Goal: Task Accomplishment & Management: Manage account settings

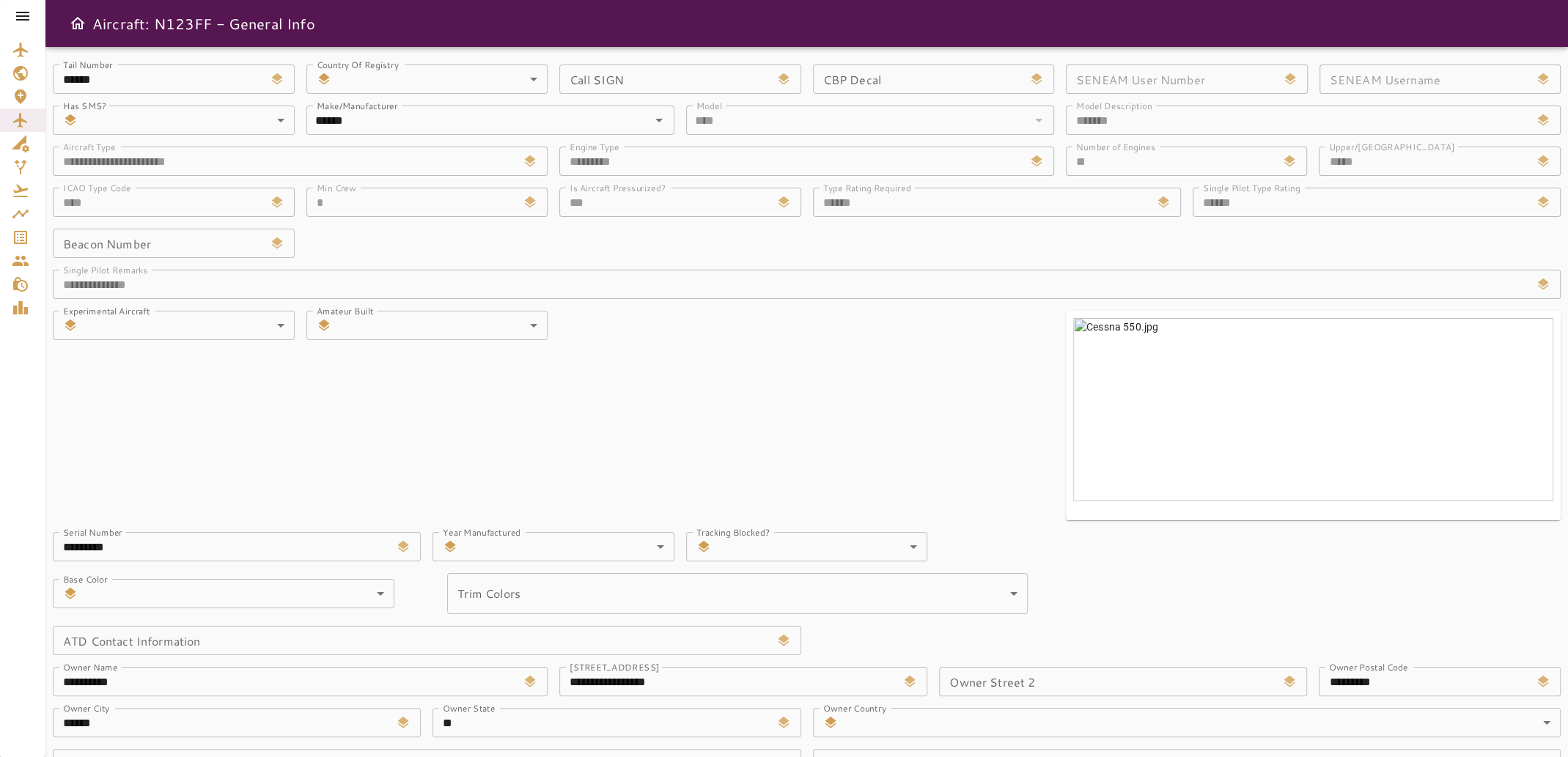
click at [22, 17] on icon at bounding box center [22, 16] width 18 height 18
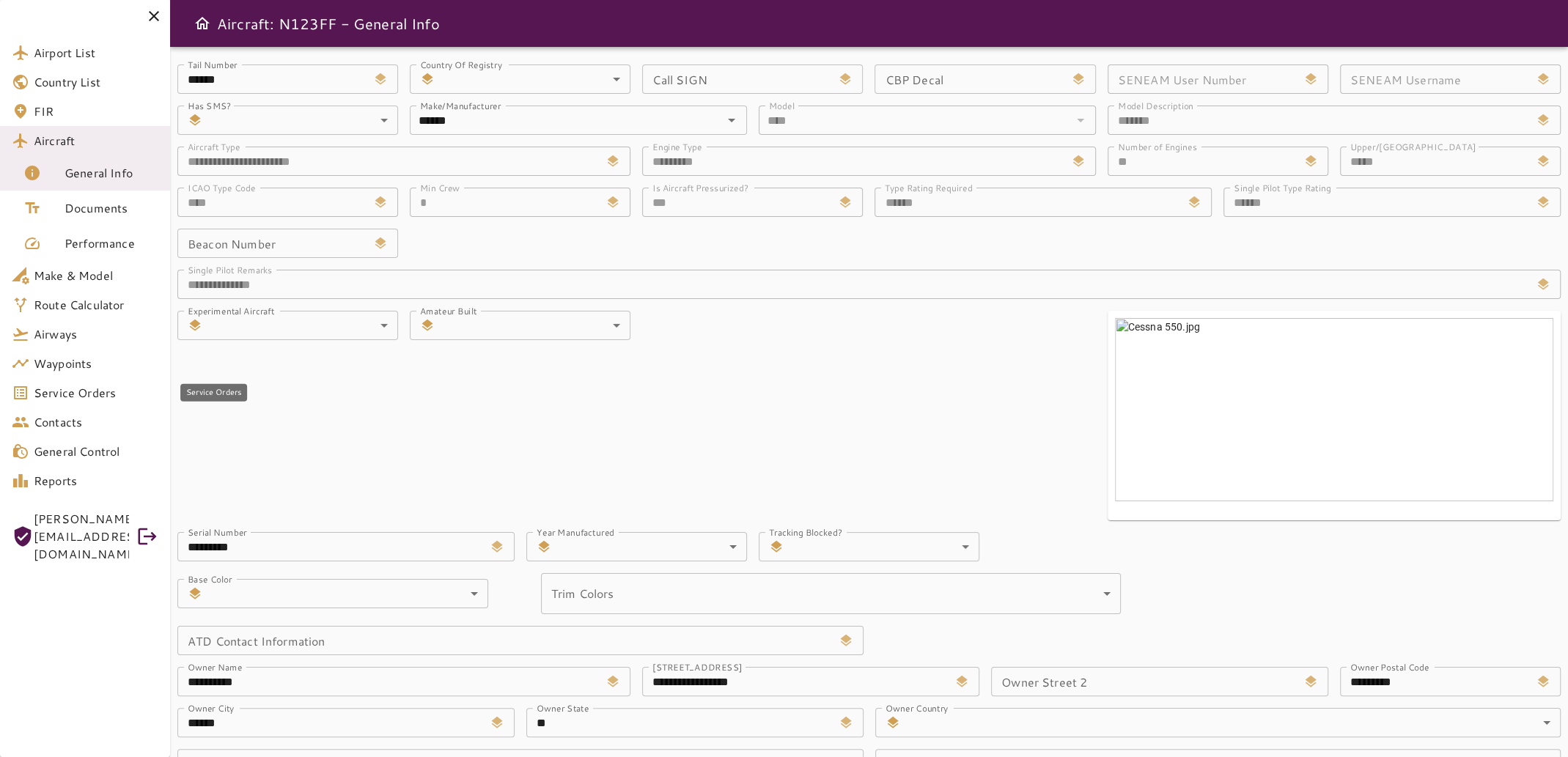
click at [55, 393] on span "Service Orders" at bounding box center [96, 393] width 125 height 18
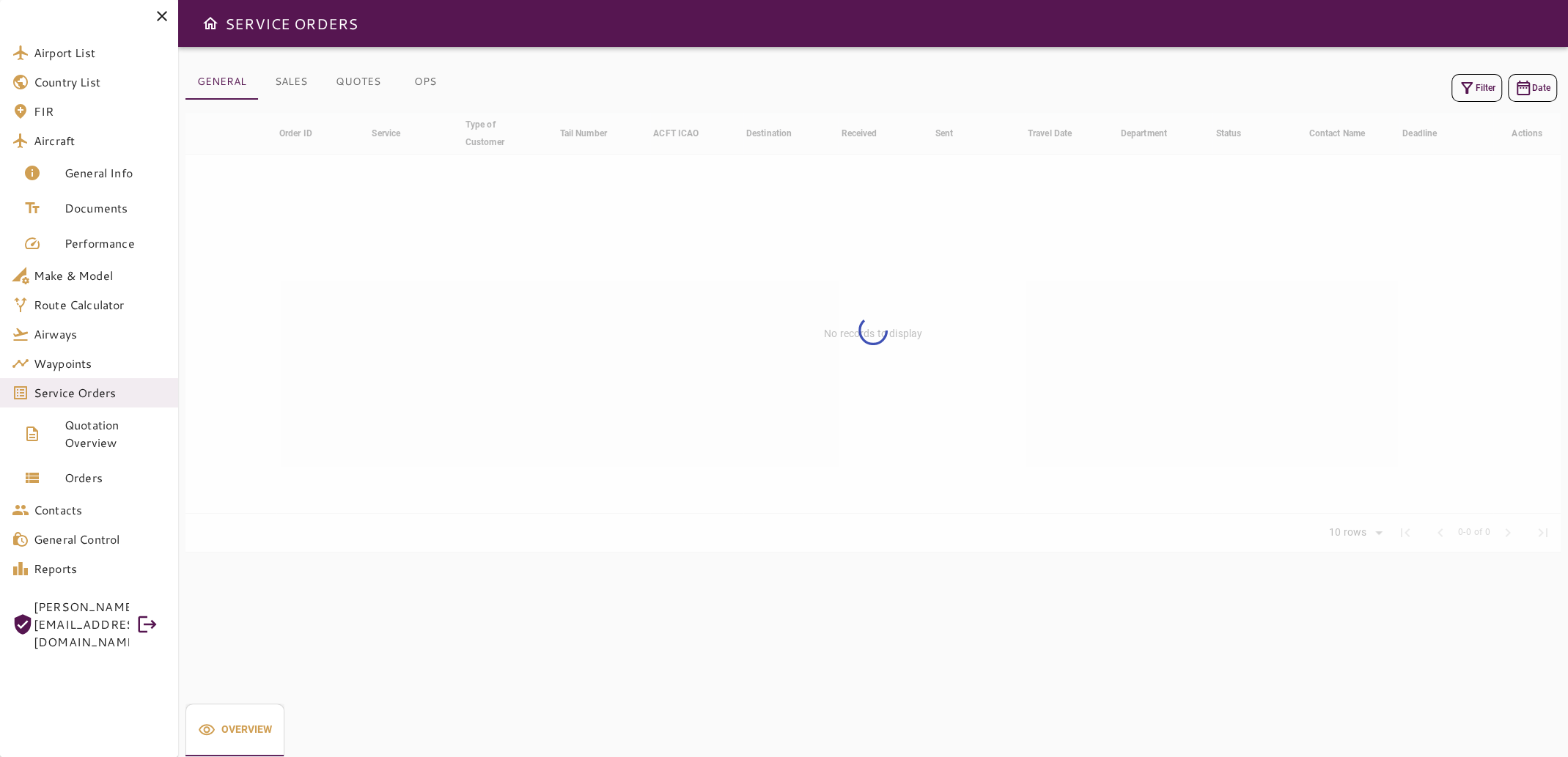
click at [1468, 86] on icon "button" at bounding box center [1466, 88] width 12 height 12
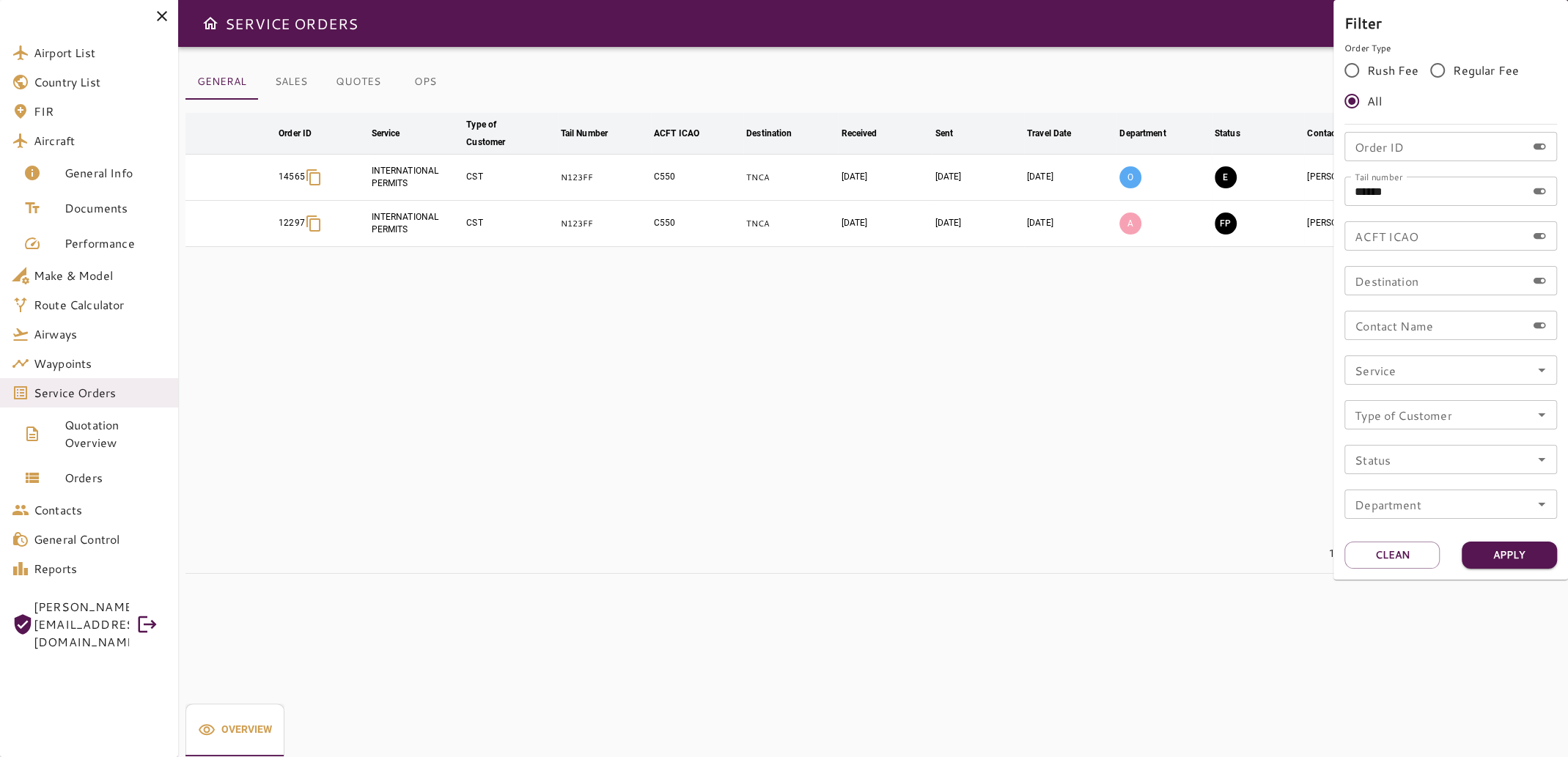
click at [1422, 193] on input "******" at bounding box center [1434, 191] width 182 height 30
type input "*****"
click at [1478, 558] on button "Apply" at bounding box center [1509, 555] width 95 height 27
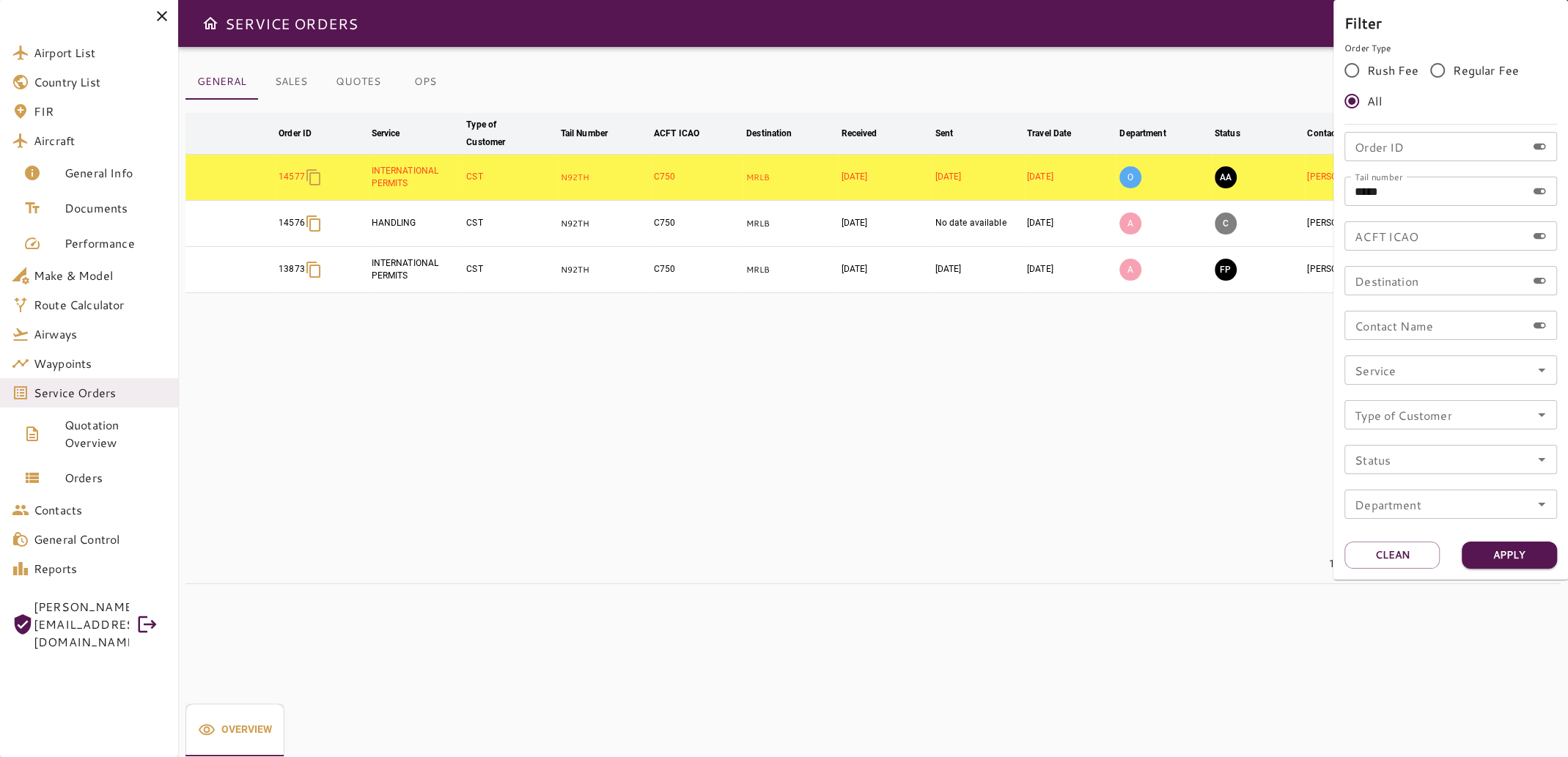
click at [893, 387] on div at bounding box center [784, 378] width 1568 height 757
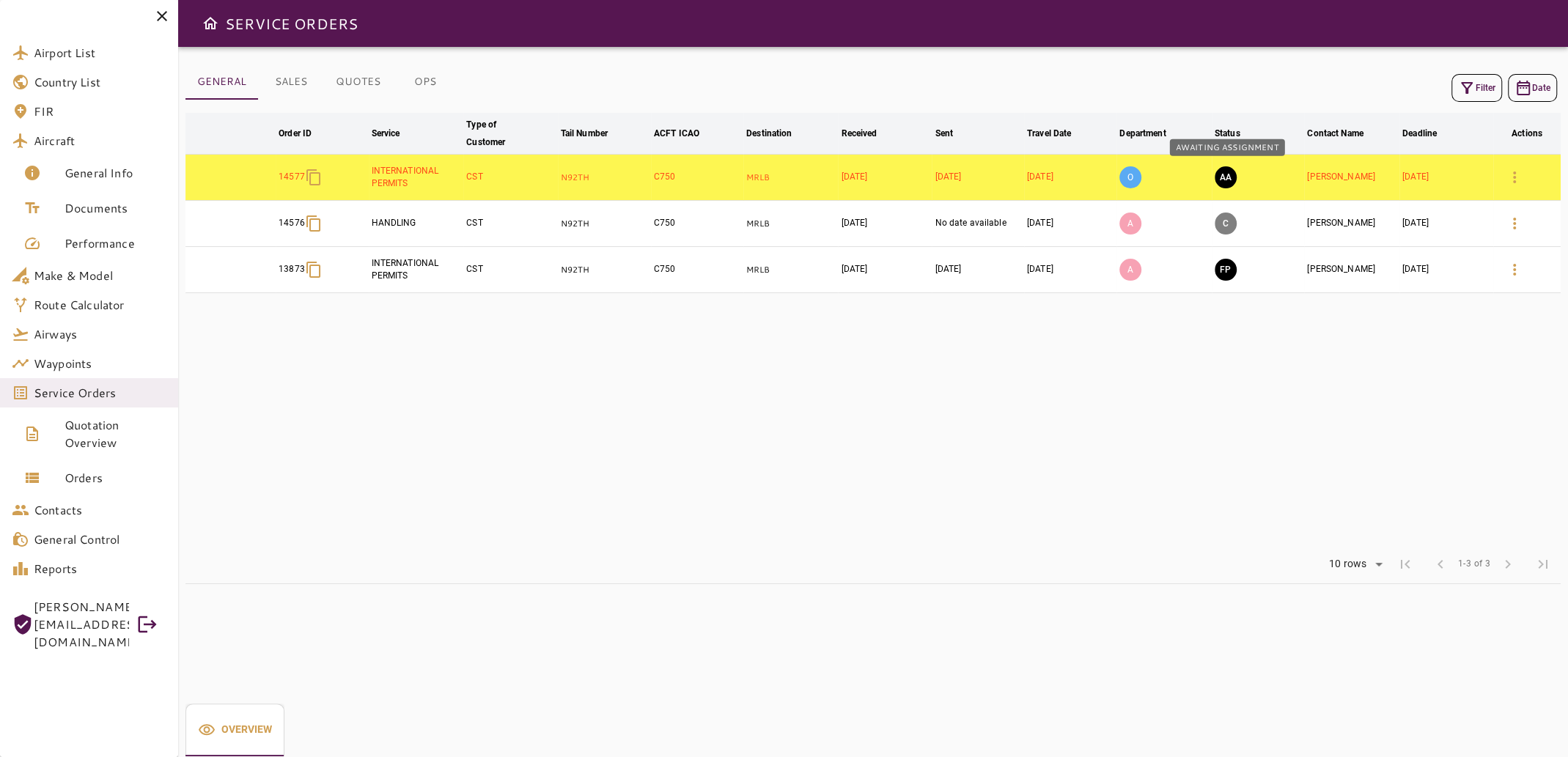
click at [1231, 172] on button "AA" at bounding box center [1225, 177] width 22 height 22
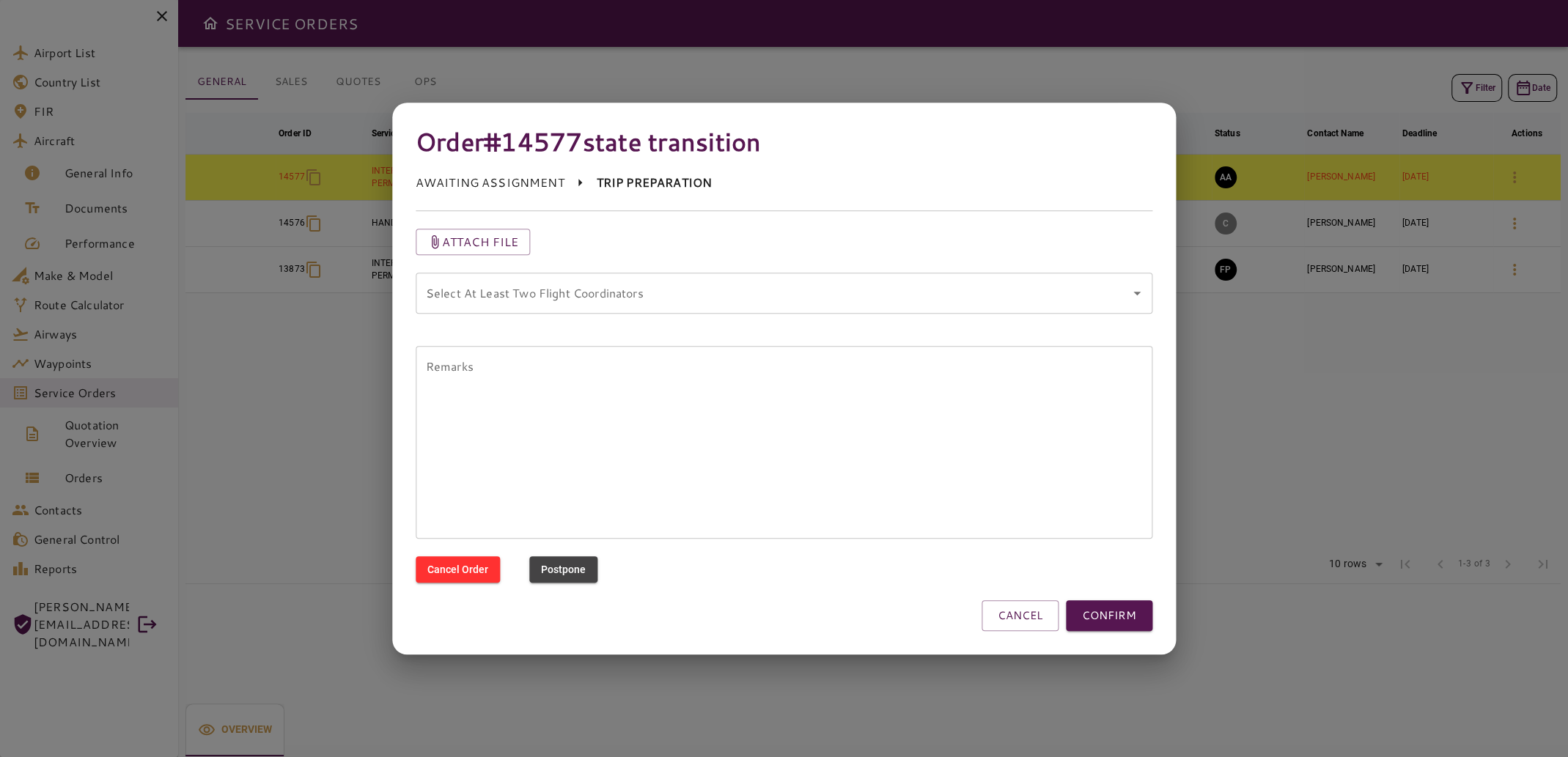
click at [1111, 292] on coordinators "Select At Least Two Flight Coordinators" at bounding box center [772, 293] width 702 height 28
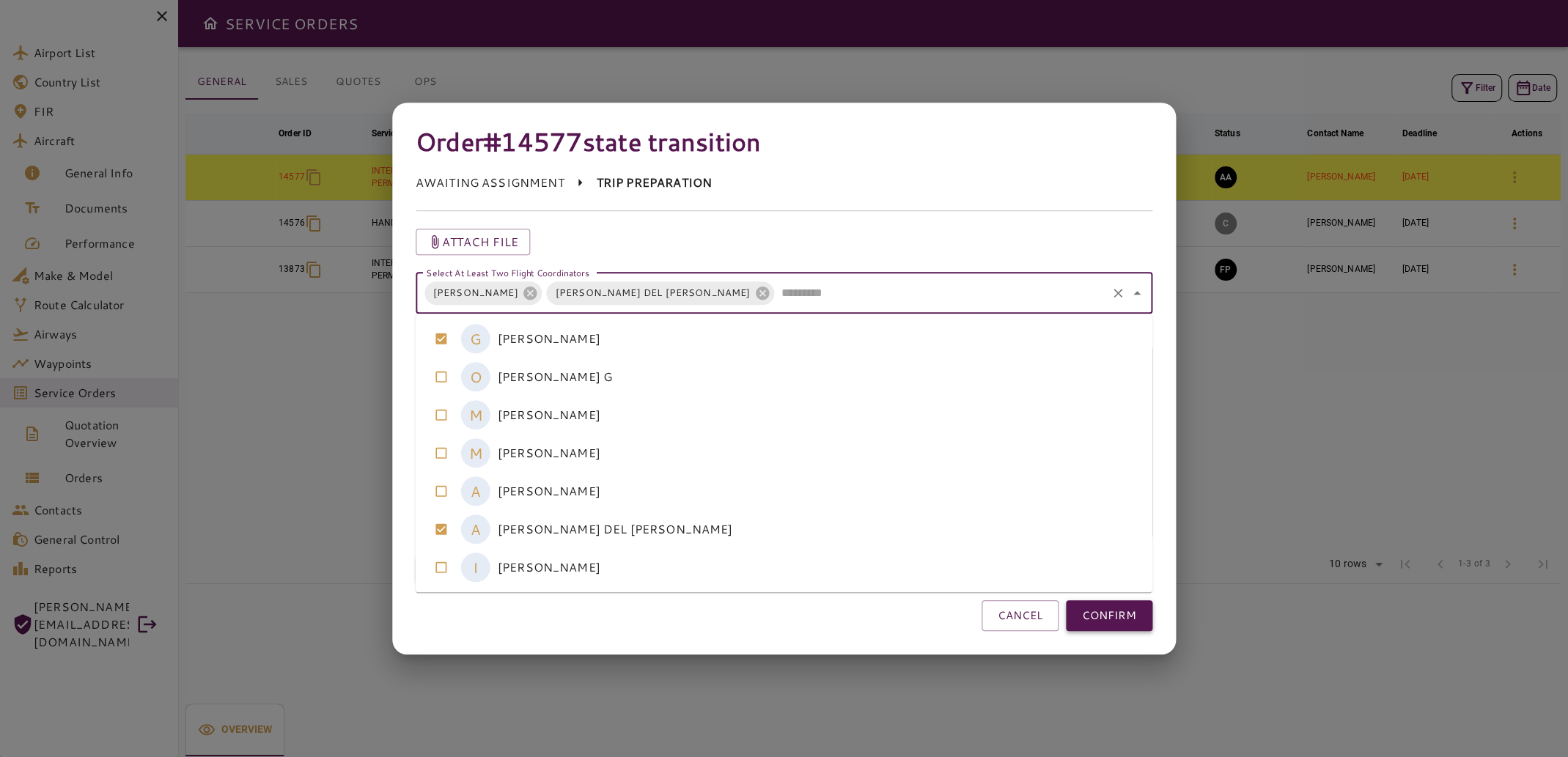
click at [1086, 619] on button "CONFIRM" at bounding box center [1109, 615] width 86 height 30
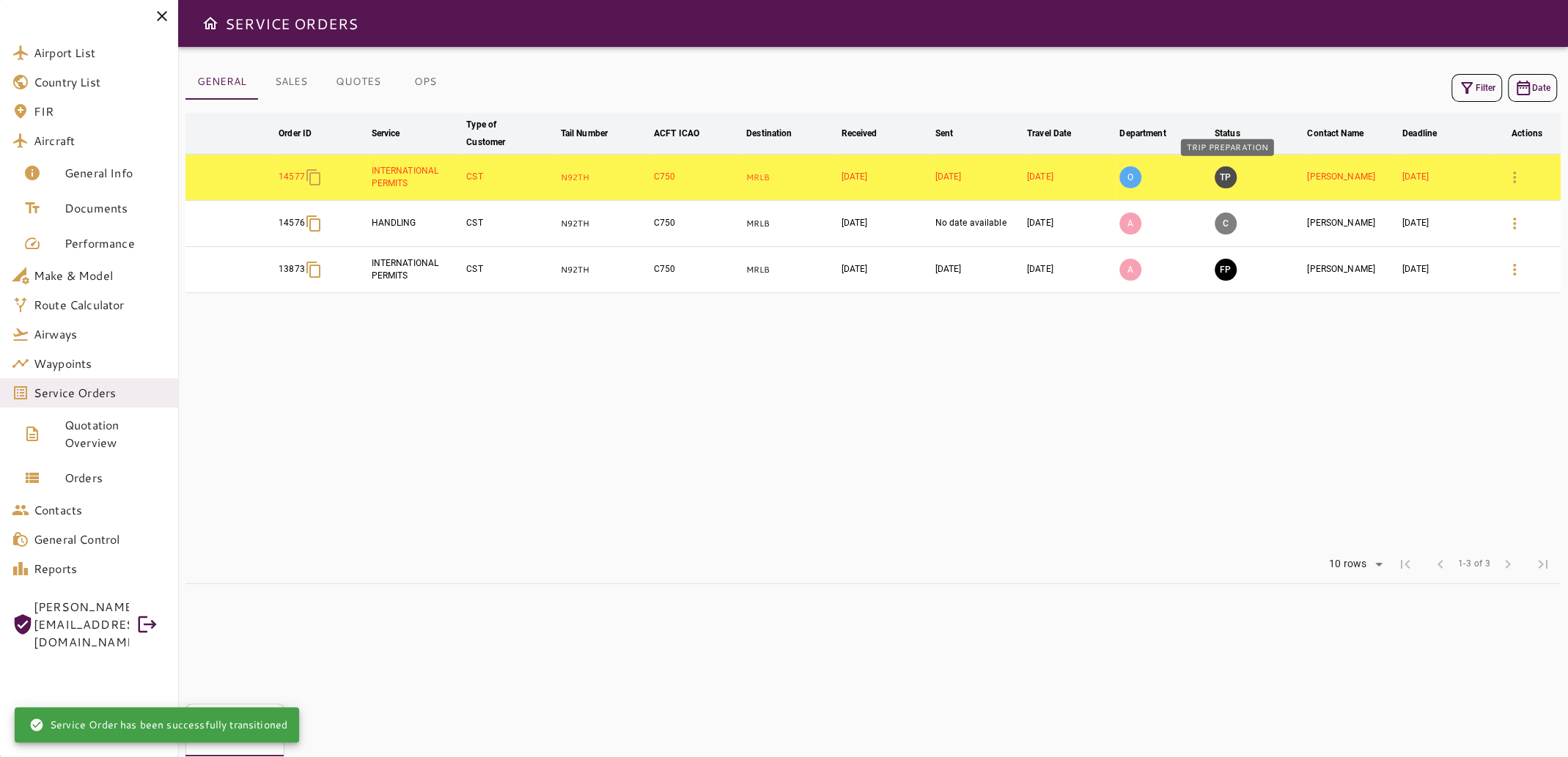
click at [1228, 176] on button "TP" at bounding box center [1225, 177] width 22 height 22
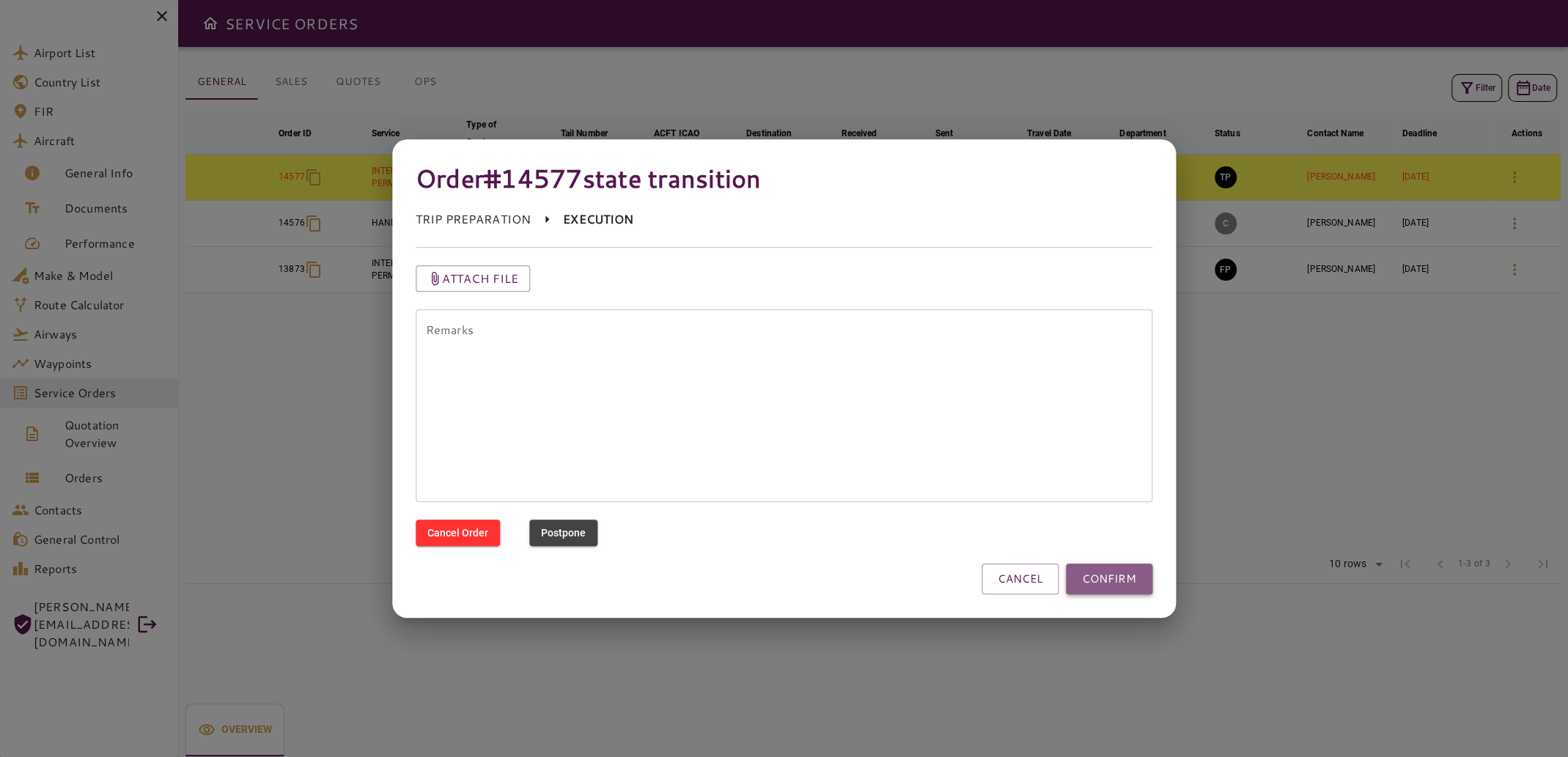
click at [1109, 578] on button "CONFIRM" at bounding box center [1109, 579] width 86 height 30
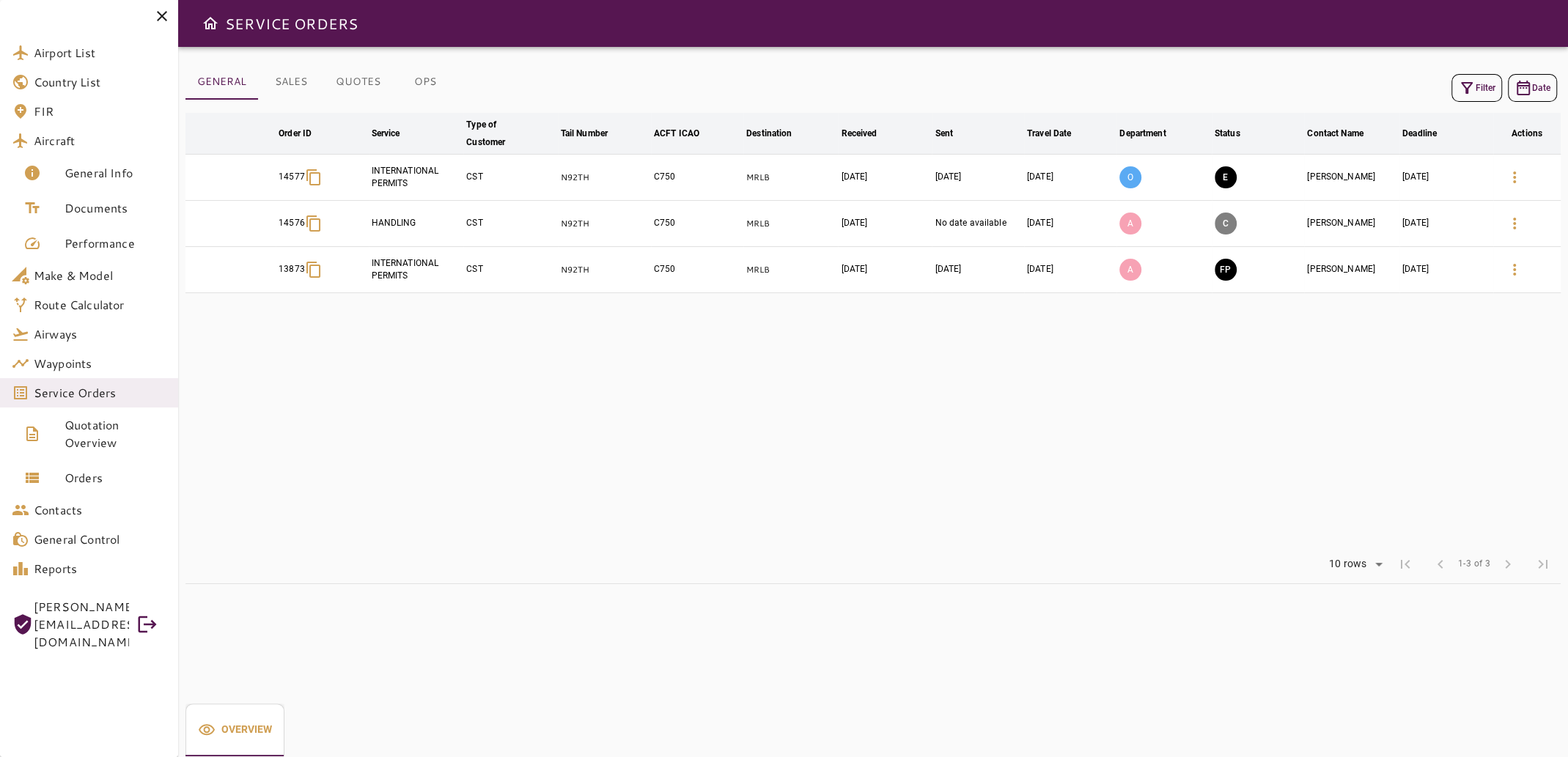
click at [165, 14] on icon at bounding box center [162, 16] width 10 height 10
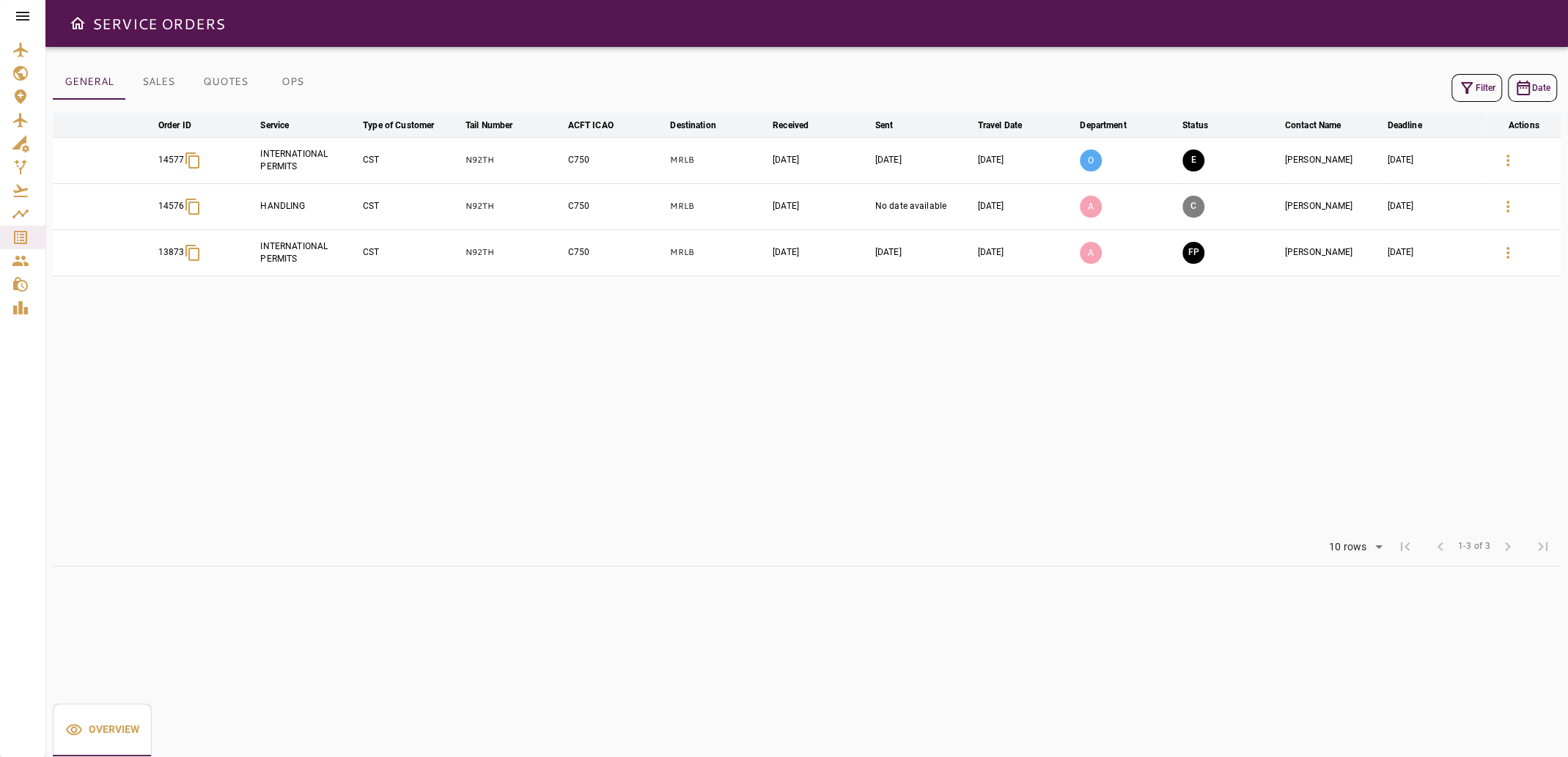
click at [973, 158] on td "[DATE]" at bounding box center [924, 160] width 102 height 46
click at [1501, 158] on icon "button" at bounding box center [1508, 161] width 18 height 18
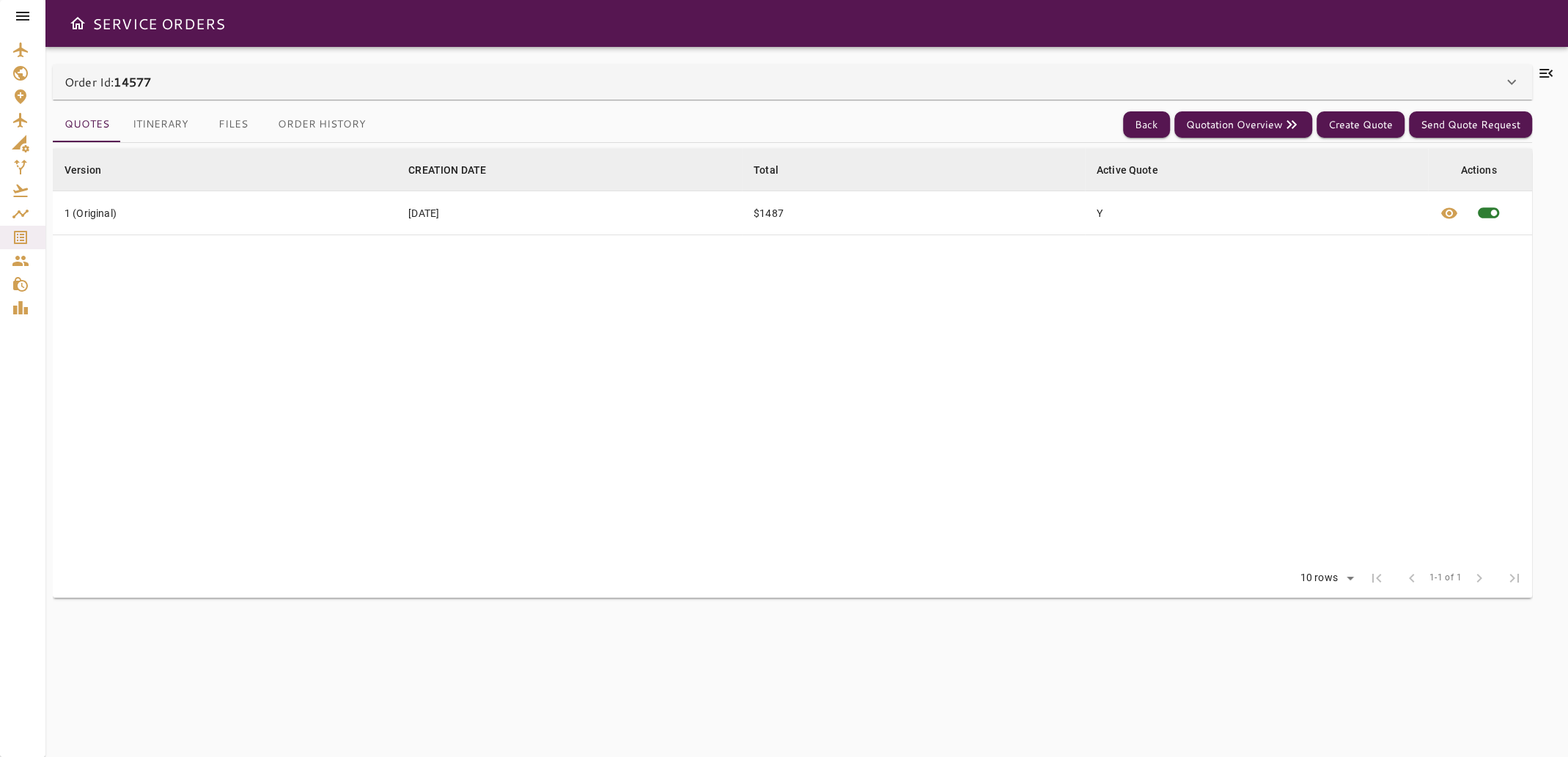
click at [233, 126] on button "Files" at bounding box center [233, 125] width 66 height 35
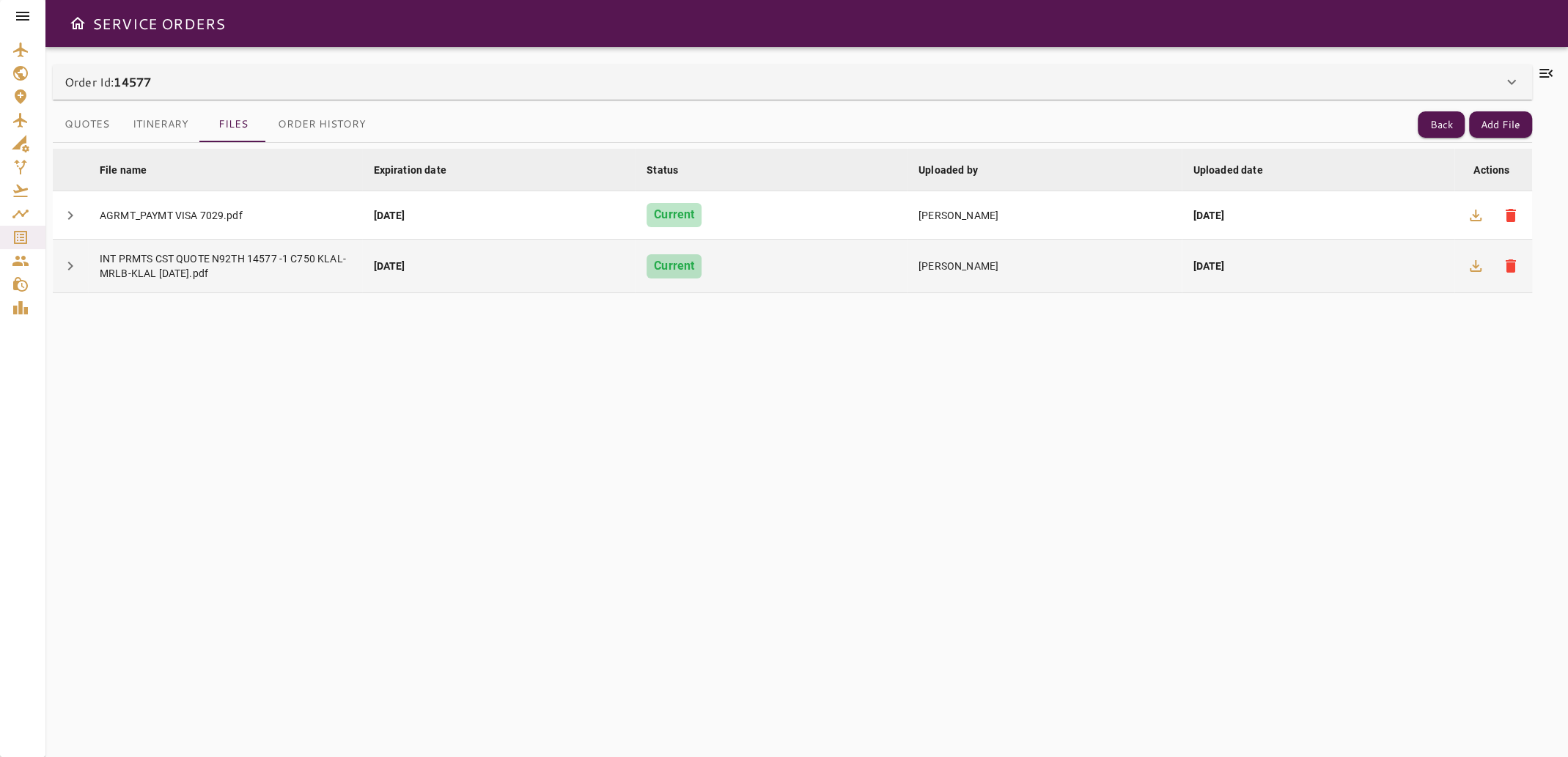
click at [244, 268] on div "INT PRMTS CST QUOTE N92TH 14577 -1 C750 KLAL-MRLB-KLAL [DATE].pdf" at bounding box center [225, 266] width 251 height 30
click at [1473, 264] on icon "button" at bounding box center [1475, 266] width 12 height 12
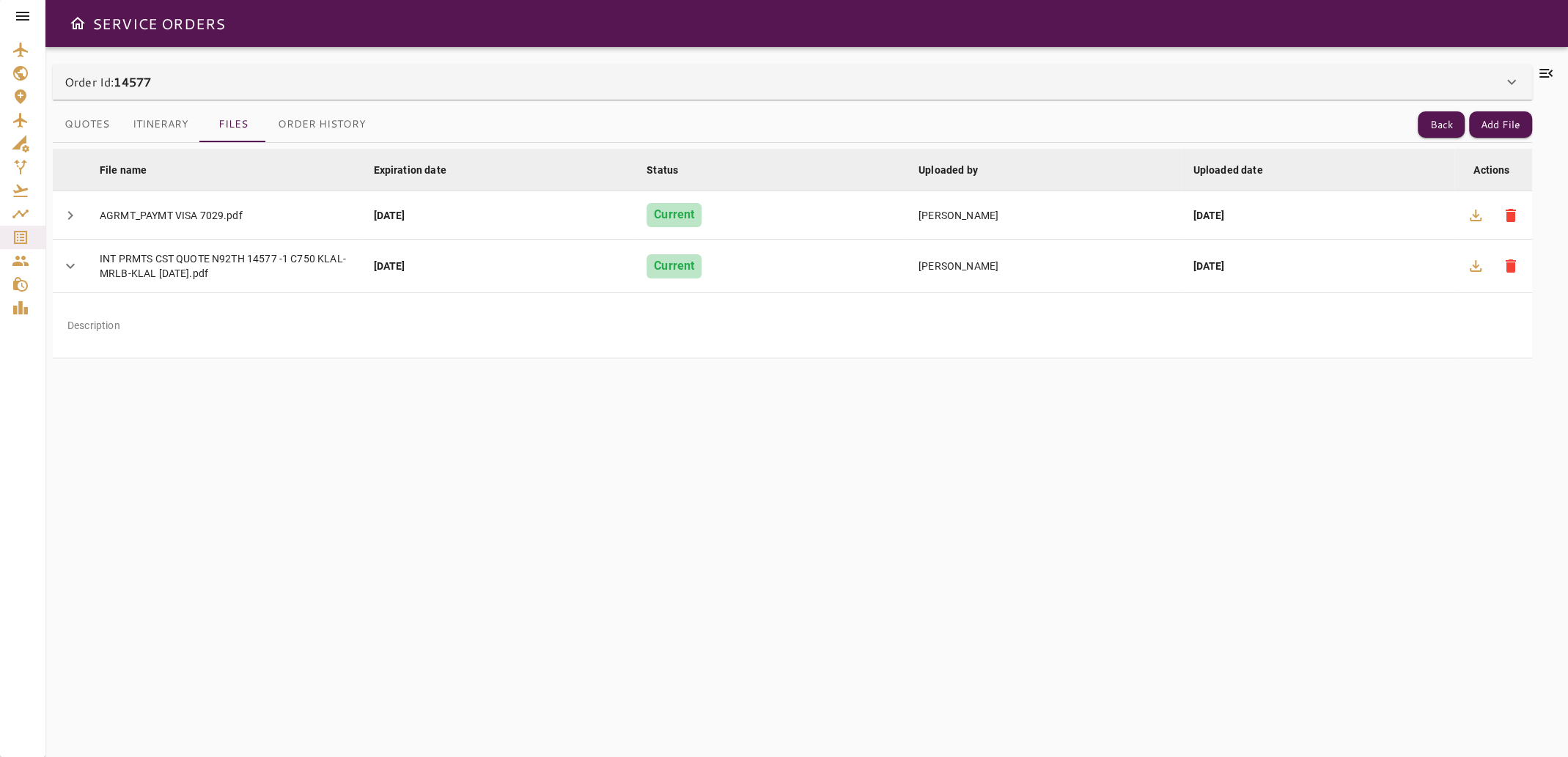
click at [1544, 67] on icon at bounding box center [1546, 74] width 18 height 18
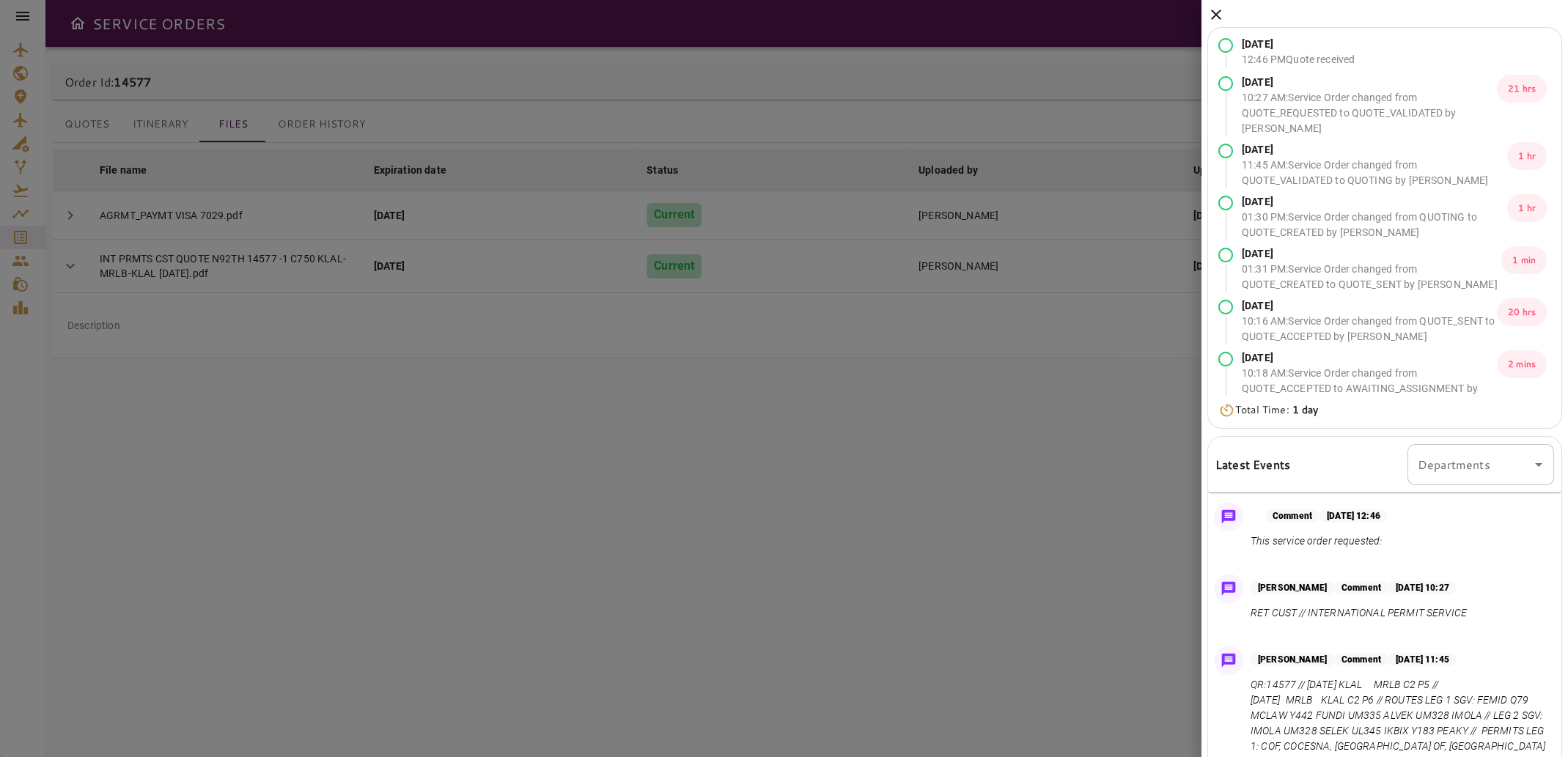
click at [1221, 9] on icon at bounding box center [1216, 14] width 18 height 18
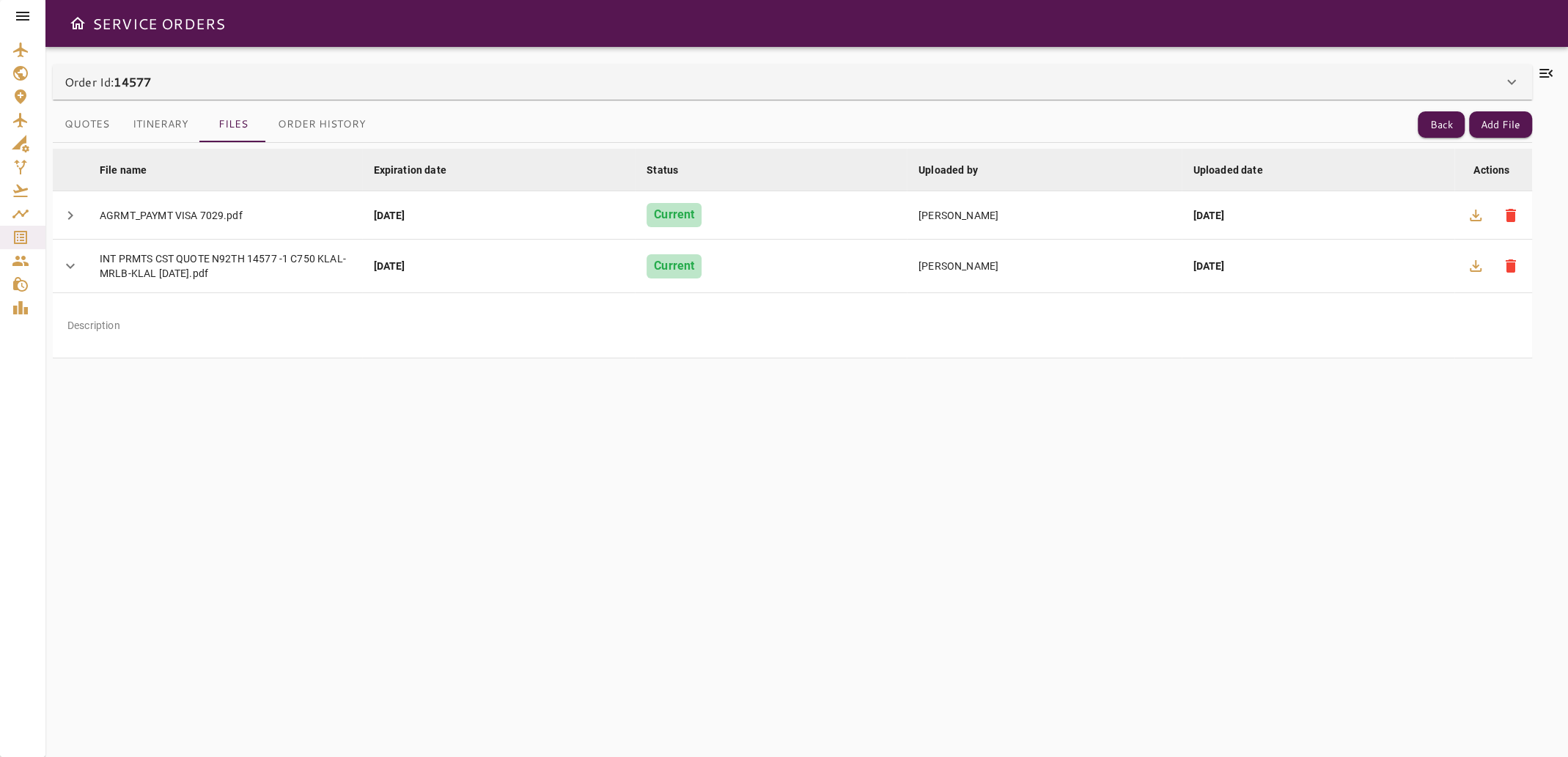
click at [1545, 74] on icon at bounding box center [1546, 74] width 18 height 18
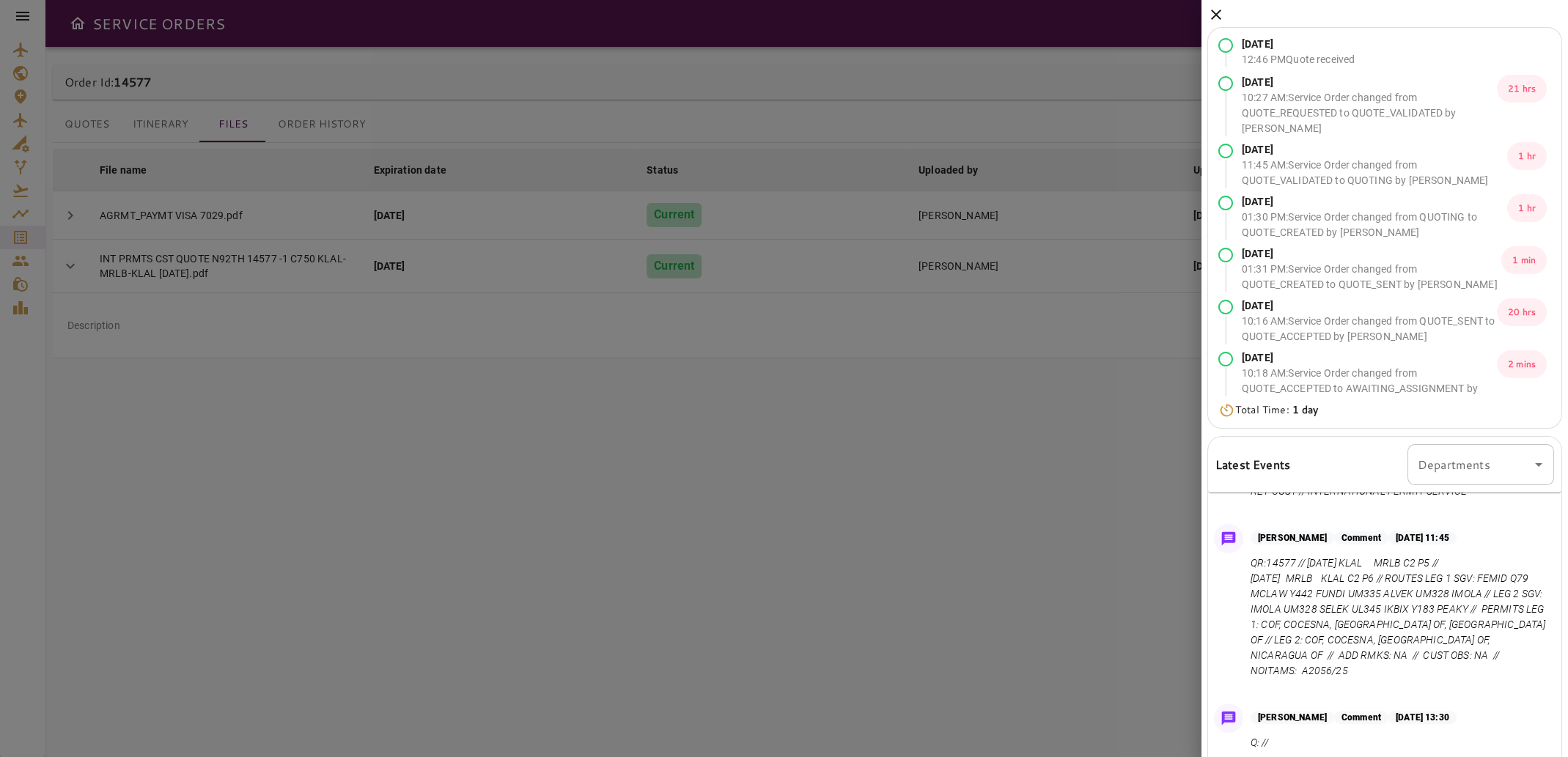
scroll to position [146, 0]
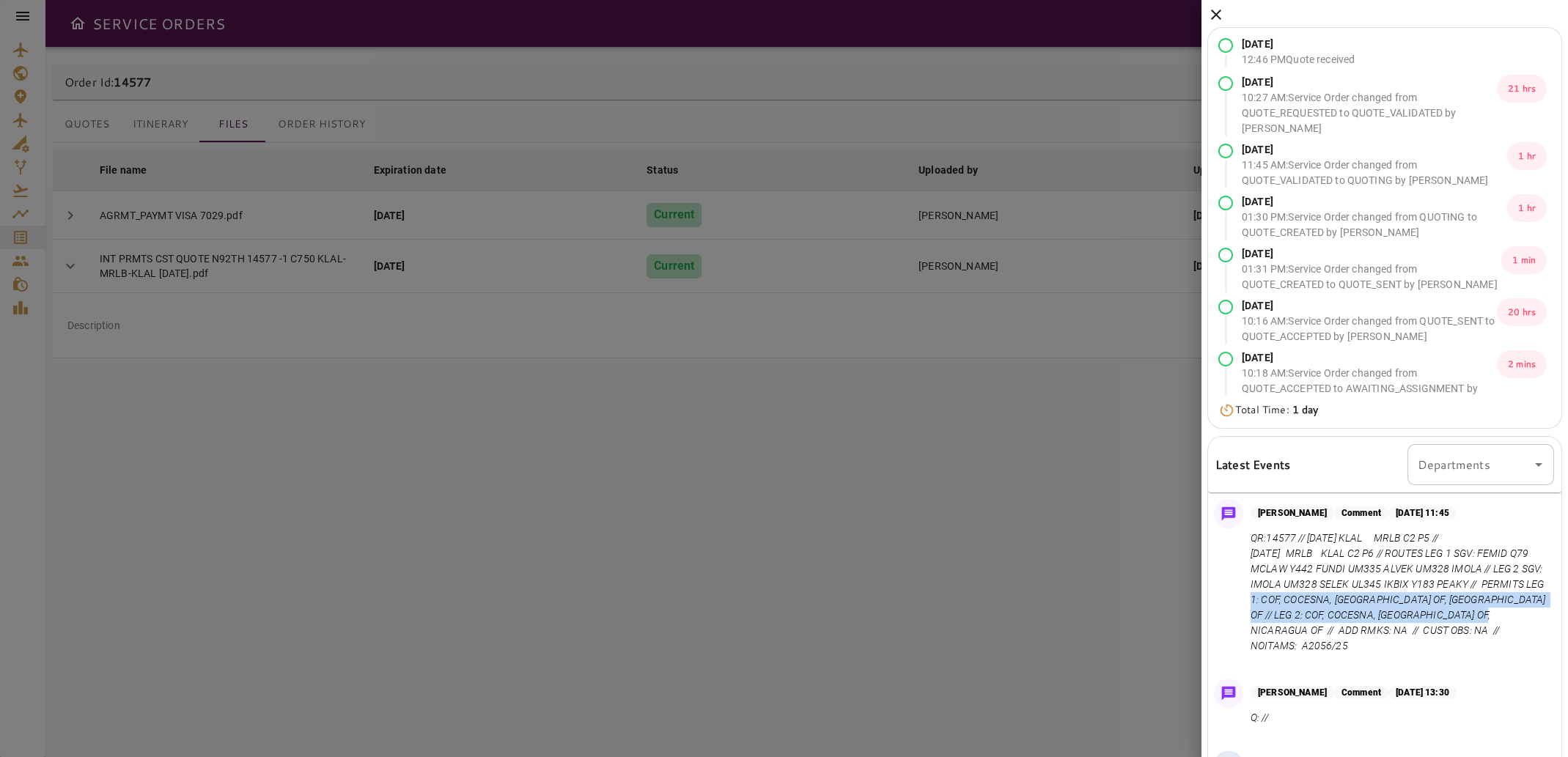
drag, startPoint x: 1323, startPoint y: 599, endPoint x: 1321, endPoint y: 628, distance: 29.1
click at [1321, 628] on p "QR:14577 // [DATE] KLAL MRLB C2 P5 // [DATE] MRLB KLAL C2 P6 // ROUTES LEG 1 SG…" at bounding box center [1399, 592] width 298 height 123
copy p "PERMITS LEG 1: COF, COCESNA, [GEOGRAPHIC_DATA] OF, NICARAGUA OF // LEG 2: COF, …"
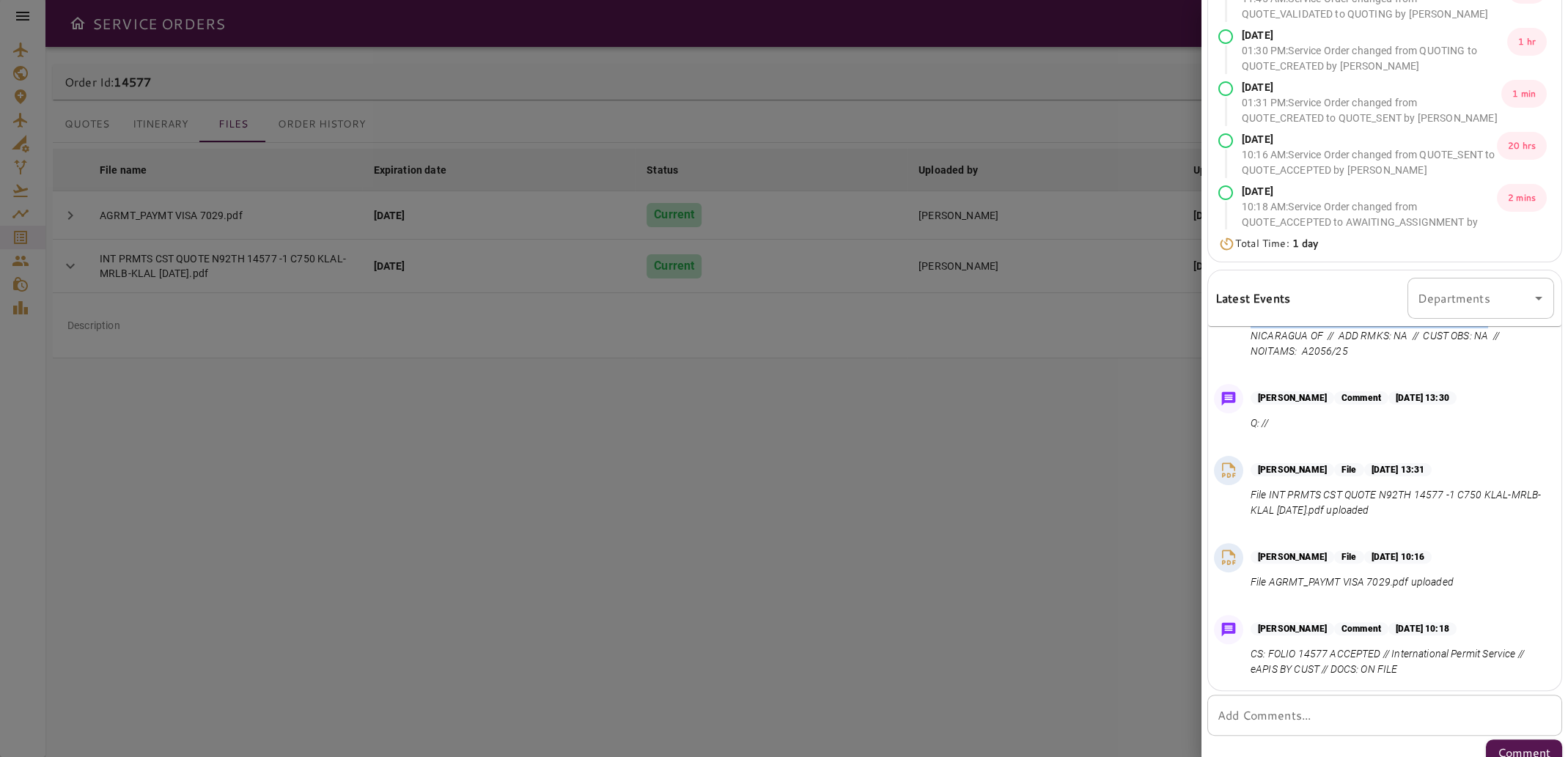
scroll to position [180, 0]
